Goal: Navigation & Orientation: Understand site structure

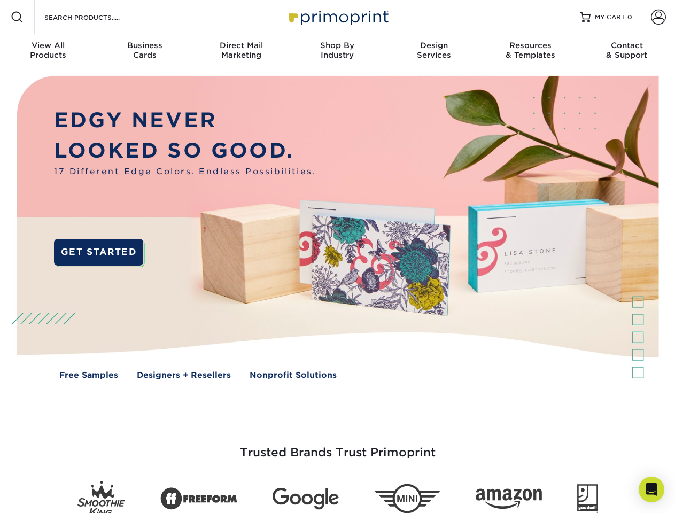
click at [337, 257] on img at bounding box center [337, 235] width 668 height 334
click at [17, 17] on span at bounding box center [17, 17] width 13 height 13
click at [658, 17] on span at bounding box center [658, 17] width 15 height 15
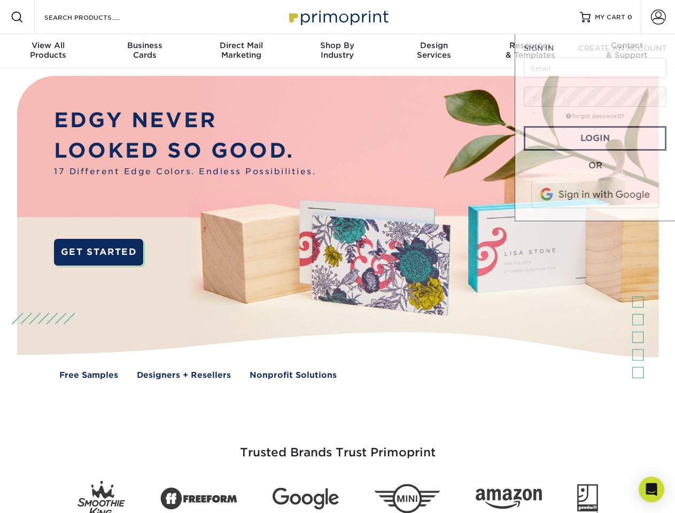
click at [48, 51] on div "View All Products" at bounding box center [48, 50] width 96 height 19
click at [144, 51] on div "Business Cards" at bounding box center [144, 50] width 96 height 19
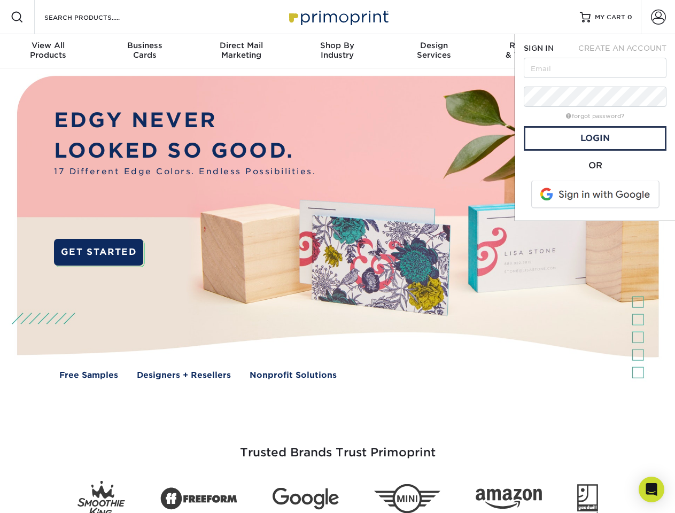
click at [241, 51] on div "Direct Mail Marketing" at bounding box center [241, 50] width 96 height 19
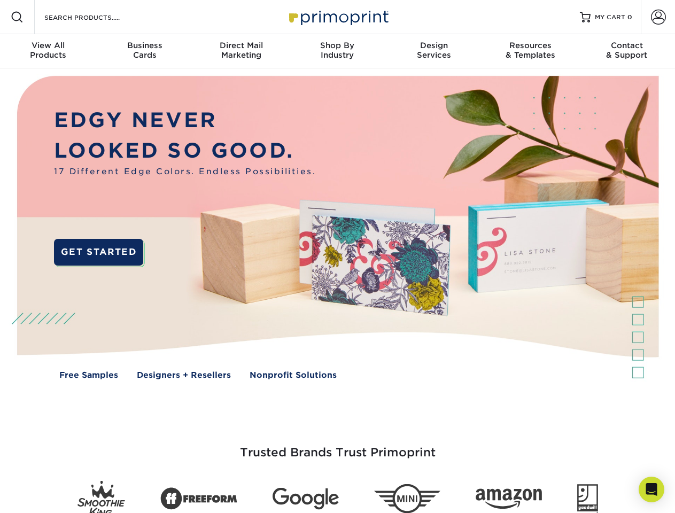
click at [337, 51] on div "Shop By Industry" at bounding box center [337, 50] width 96 height 19
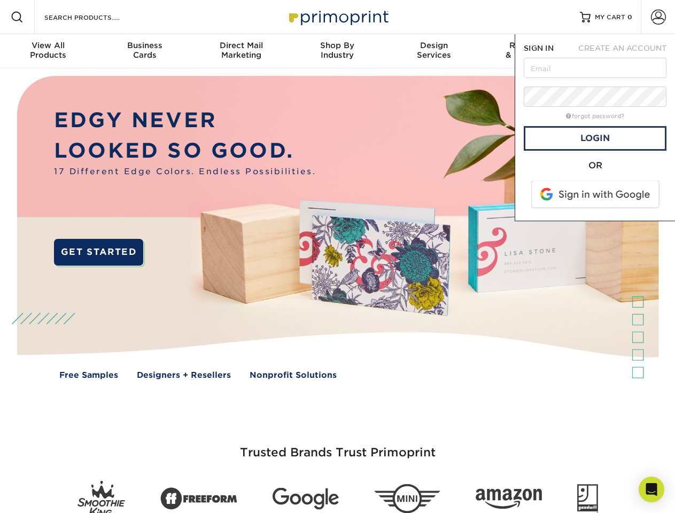
click at [434, 51] on div "Design Services" at bounding box center [434, 50] width 96 height 19
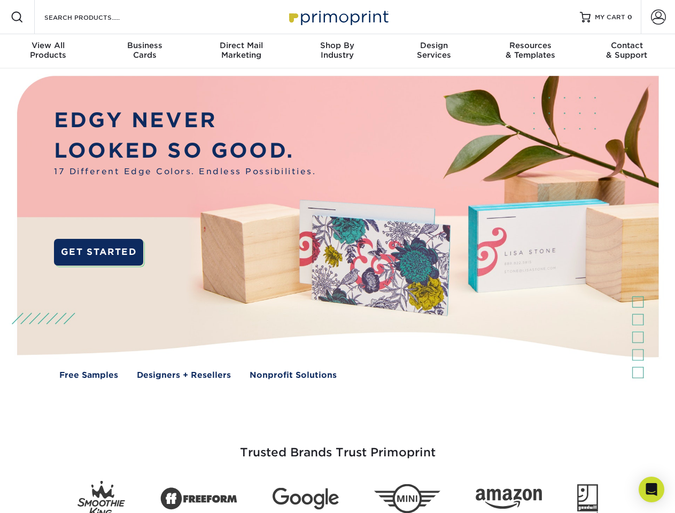
click at [530, 51] on span "SIGN IN" at bounding box center [539, 48] width 30 height 9
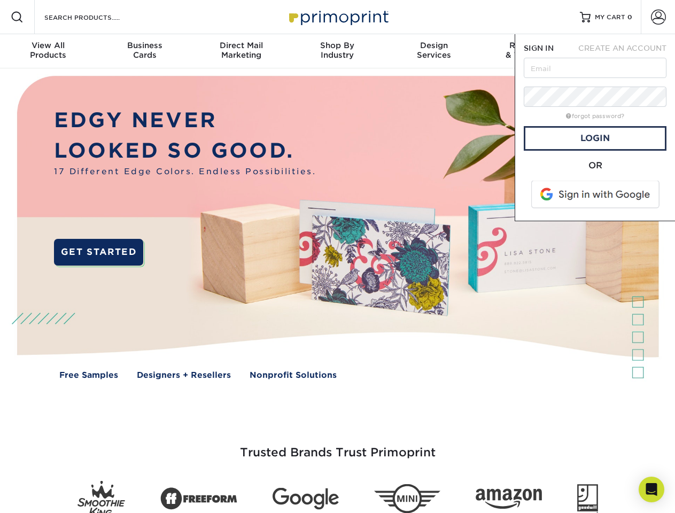
click at [627, 51] on div "Contact & Support" at bounding box center [627, 50] width 96 height 19
